Goal: Use online tool/utility: Use online tool/utility

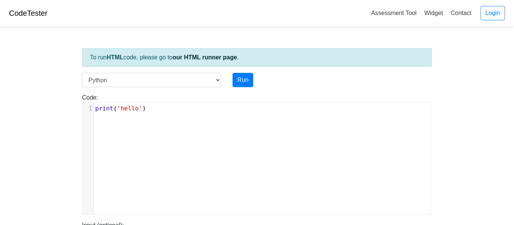
scroll to position [1, 0]
click at [134, 69] on div "To run HTML code, please go to our HTML runner page . Language C C++ Go Java Ja…" at bounding box center [256, 217] width 361 height 369
click at [134, 72] on div "To run HTML code, please go to our HTML runner page . Language C C++ Go Java Ja…" at bounding box center [256, 217] width 361 height 369
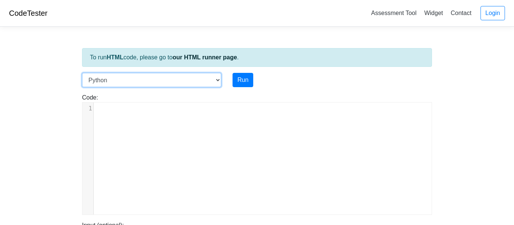
click at [136, 79] on select "C C++ Go Java Javascript Python Ruby" at bounding box center [151, 80] width 139 height 14
click at [139, 74] on select "C C++ Go Java Javascript Python Ruby" at bounding box center [151, 80] width 139 height 14
click at [147, 105] on pre "​" at bounding box center [263, 108] width 338 height 9
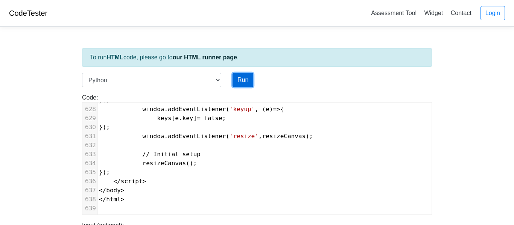
click at [252, 78] on button "Run" at bounding box center [243, 80] width 21 height 14
type input "[URL][DOMAIN_NAME]"
type textarea "Submission status: Runtime Error (NZEC) Stderr: File "script.py", line 1 <!DOCT…"
click at [253, 78] on div "Run" at bounding box center [272, 80] width 90 height 14
click at [248, 81] on button "Run" at bounding box center [243, 80] width 21 height 14
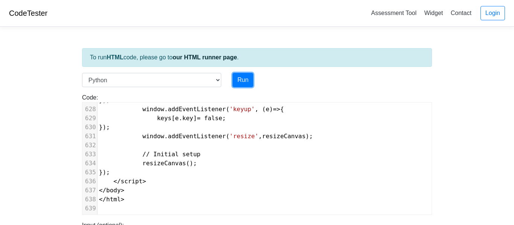
type input "[URL][DOMAIN_NAME]"
type textarea "Submission status: Runtime Error (NZEC) Stderr: File "script.py", line 1 <!DOCT…"
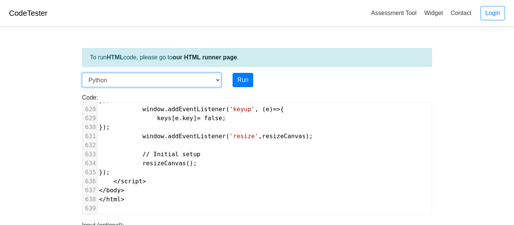
click at [208, 81] on select "C C++ Go Java Javascript Python Ruby" at bounding box center [151, 80] width 139 height 14
click at [188, 81] on select "C C++ Go Java Javascript Python Ruby" at bounding box center [151, 80] width 139 height 14
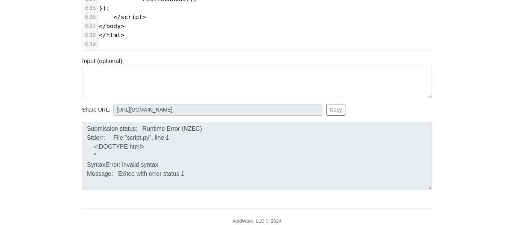
scroll to position [0, 0]
